Goal: Task Accomplishment & Management: Complete application form

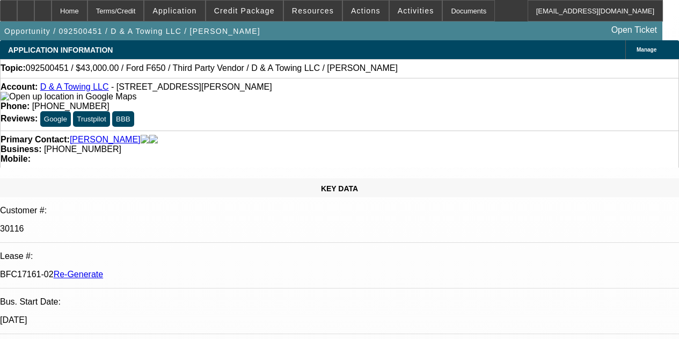
select select "3"
select select "0"
select select "3"
select select "0.15"
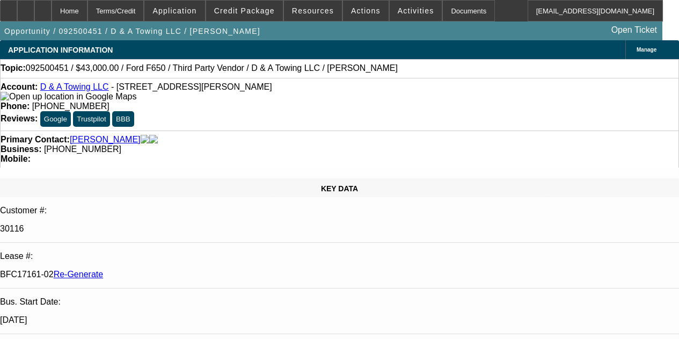
select select "16"
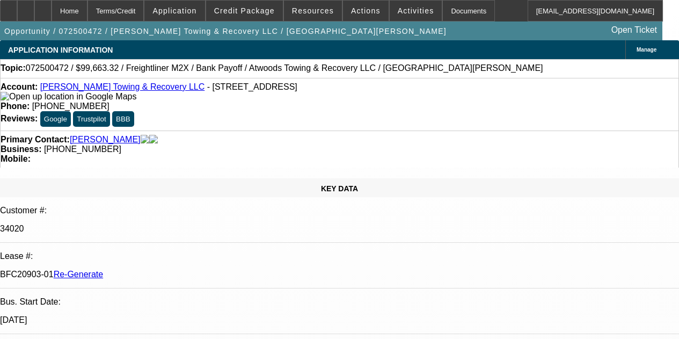
select select "4"
select select "0"
select select "2"
select select "0"
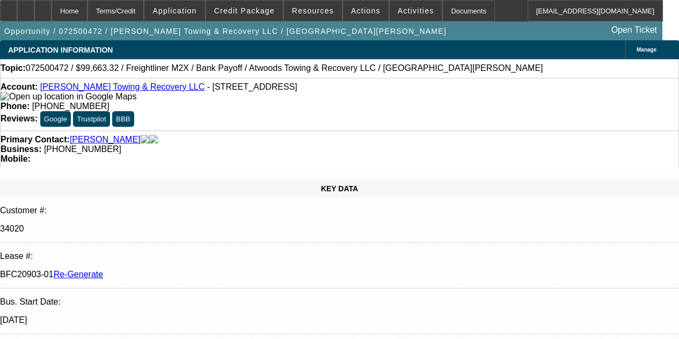
select select "6"
click at [43, 7] on icon at bounding box center [43, 7] width 0 height 0
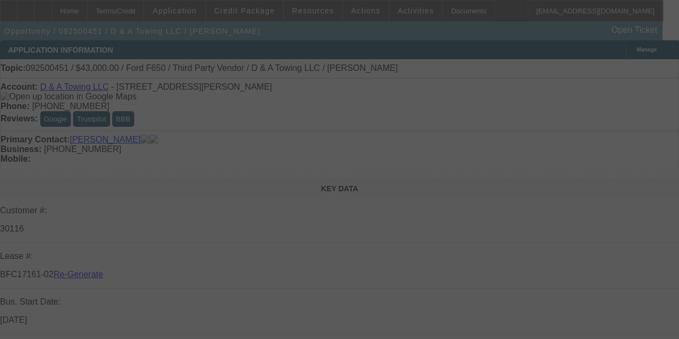
select select "3"
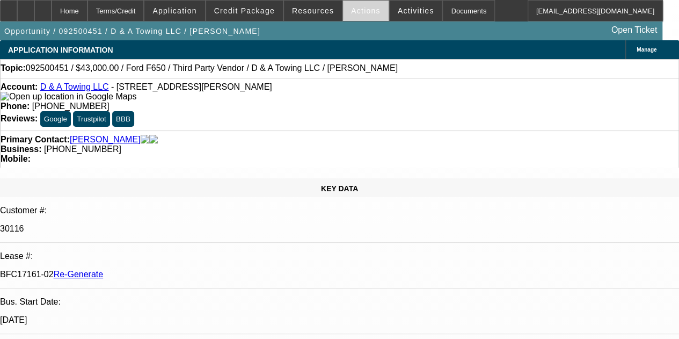
select select "0"
select select "3"
select select "0.15"
select select "16"
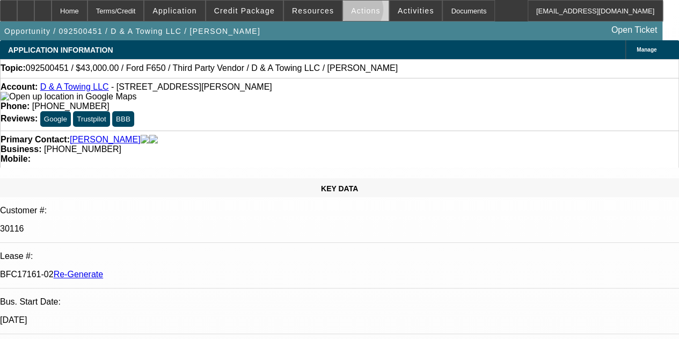
click at [351, 12] on span "Actions" at bounding box center [366, 10] width 30 height 9
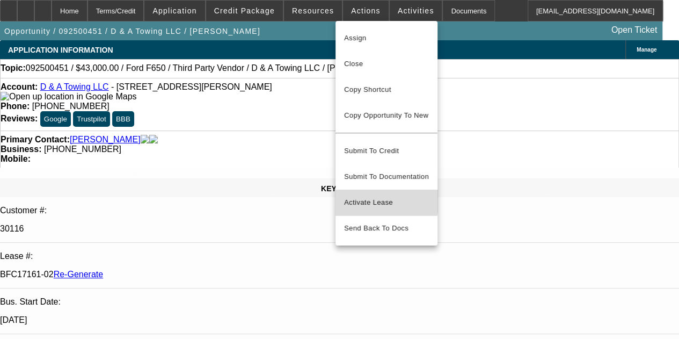
drag, startPoint x: 366, startPoint y: 191, endPoint x: 361, endPoint y: 186, distance: 7.2
click at [365, 196] on span "Activate Lease" at bounding box center [386, 202] width 85 height 13
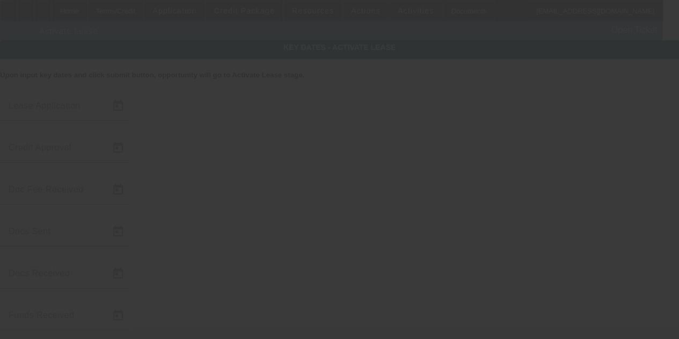
type input "9/22/2025"
type input "10/2/2025"
type input "10/9/2025"
type input "10/7/2025"
type input "10/8/2025"
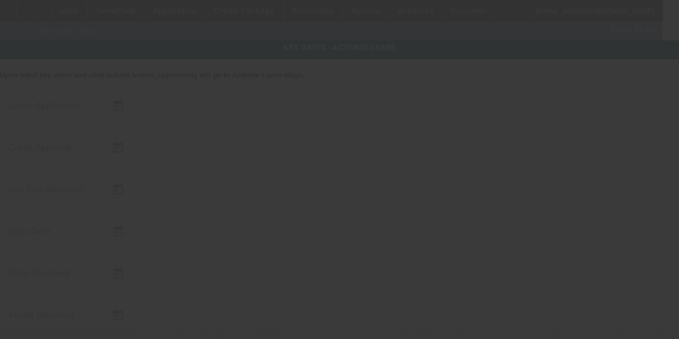
type input "10/9/2025"
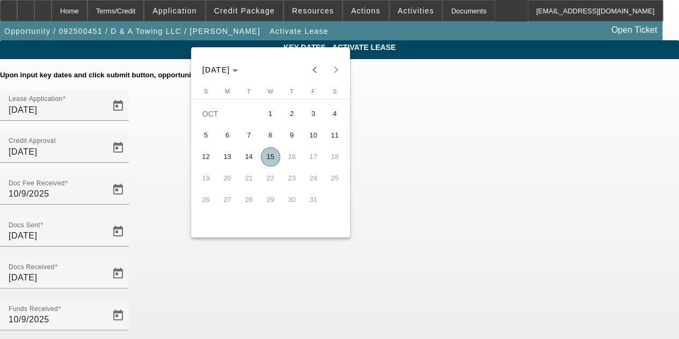
click at [269, 163] on span "15" at bounding box center [270, 156] width 19 height 19
type input "10/15/2025"
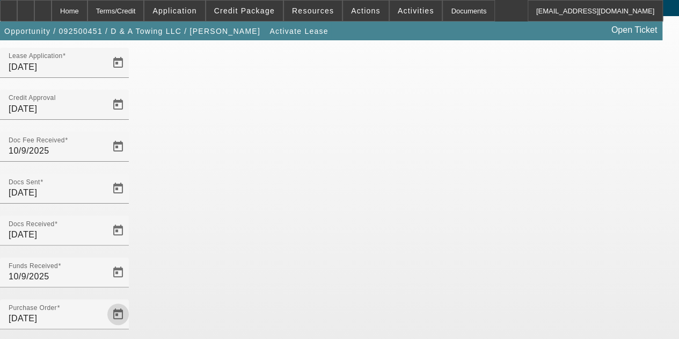
scroll to position [45, 0]
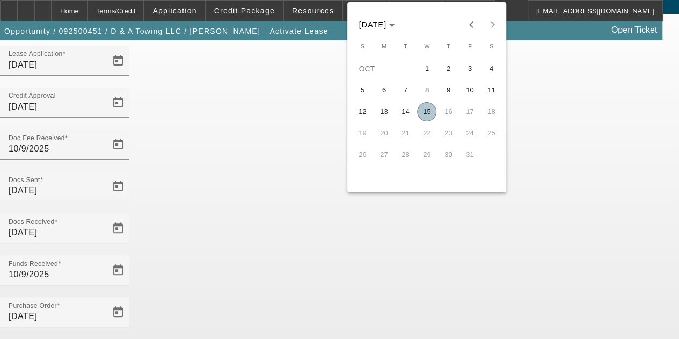
click at [428, 113] on span "15" at bounding box center [426, 111] width 19 height 19
type input "10/15/2025"
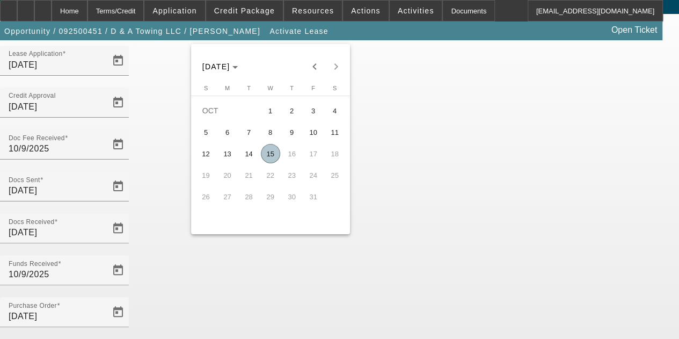
click at [267, 156] on span "15" at bounding box center [270, 153] width 19 height 19
type input "10/15/2025"
type input "11/1/2025"
type input "12/1/2025"
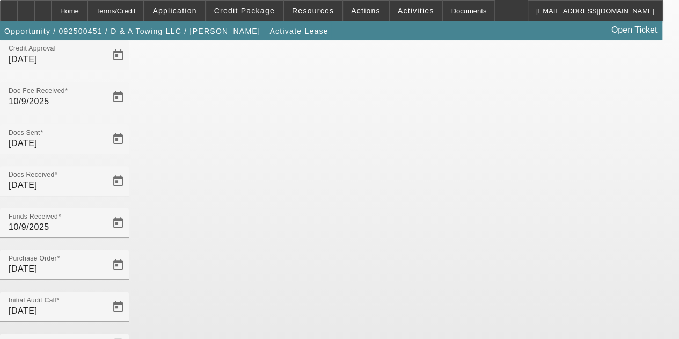
scroll to position [111, 0]
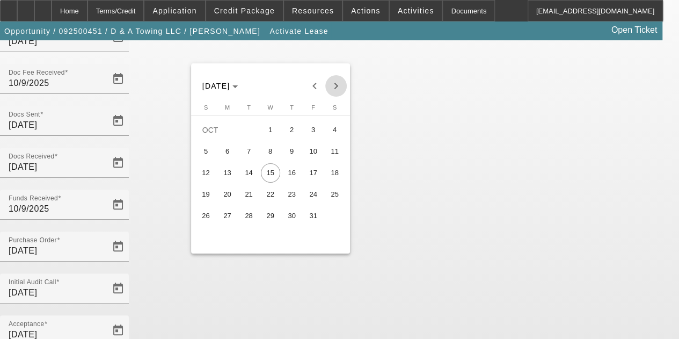
click at [335, 84] on span "Next month" at bounding box center [335, 85] width 21 height 21
click at [226, 194] on span "17" at bounding box center [227, 194] width 19 height 19
type input "11/17/2025"
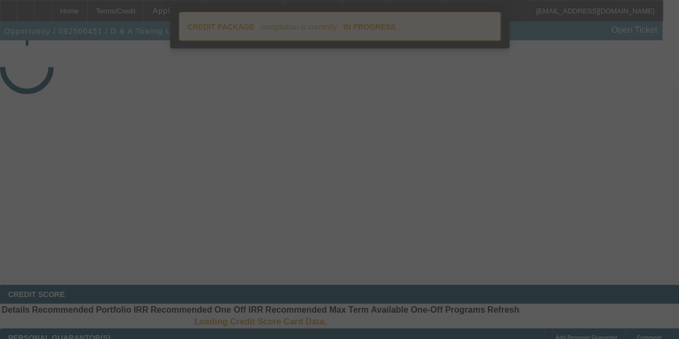
select select "4"
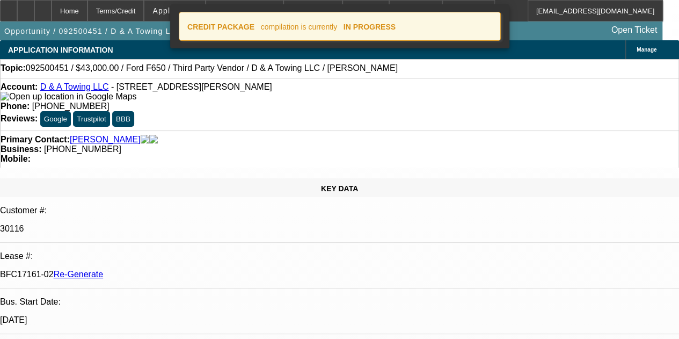
select select "0"
select select "3"
select select "0.15"
select select "16"
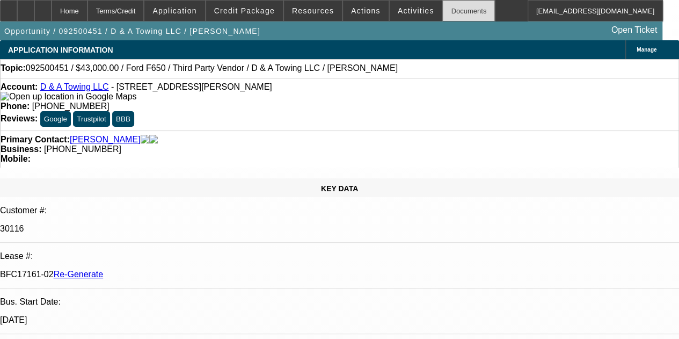
click at [448, 8] on div "Documents" at bounding box center [469, 10] width 53 height 21
